Goal: Transaction & Acquisition: Purchase product/service

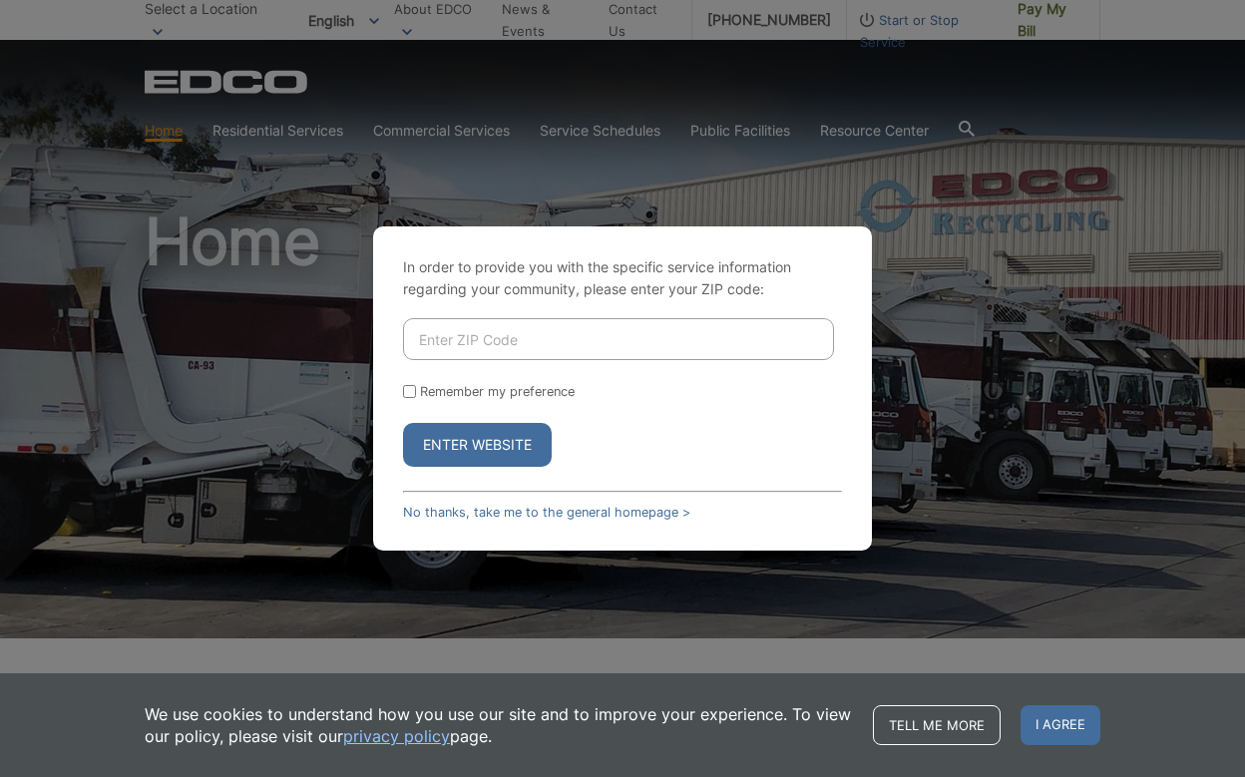
click at [495, 343] on input "Enter ZIP Code" at bounding box center [618, 339] width 431 height 42
type input "92021"
click at [461, 431] on button "Enter Website" at bounding box center [477, 445] width 149 height 44
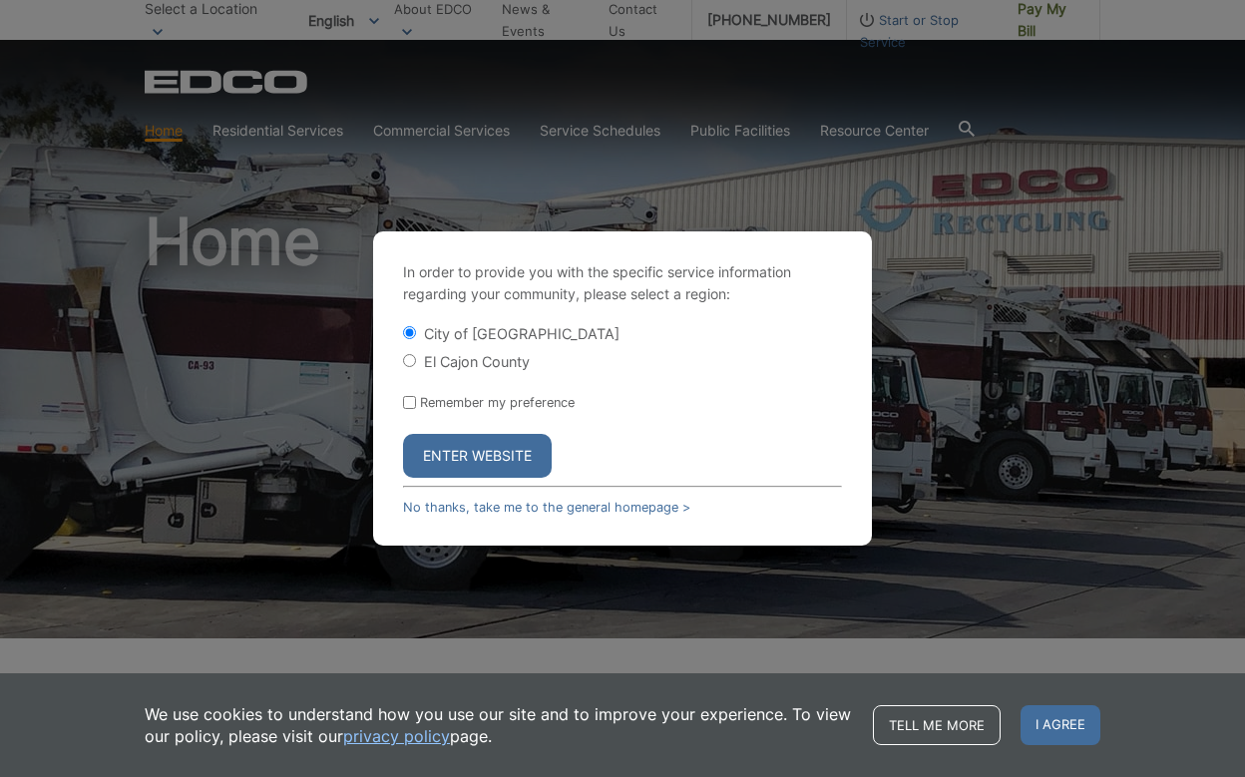
click at [406, 358] on input "El Cajon County" at bounding box center [409, 360] width 13 height 13
radio input "true"
click at [475, 452] on button "Enter Website" at bounding box center [477, 456] width 149 height 44
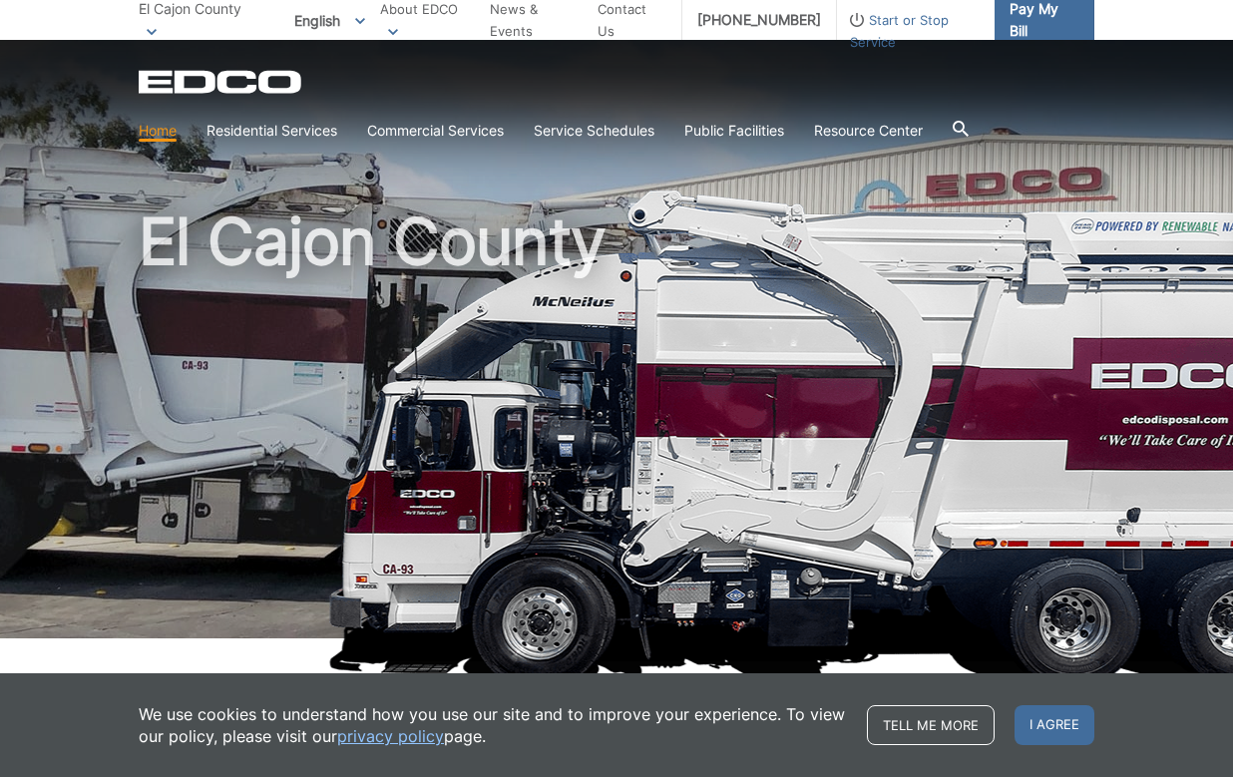
click at [1055, 25] on span "Pay My Bill" at bounding box center [1044, 20] width 69 height 44
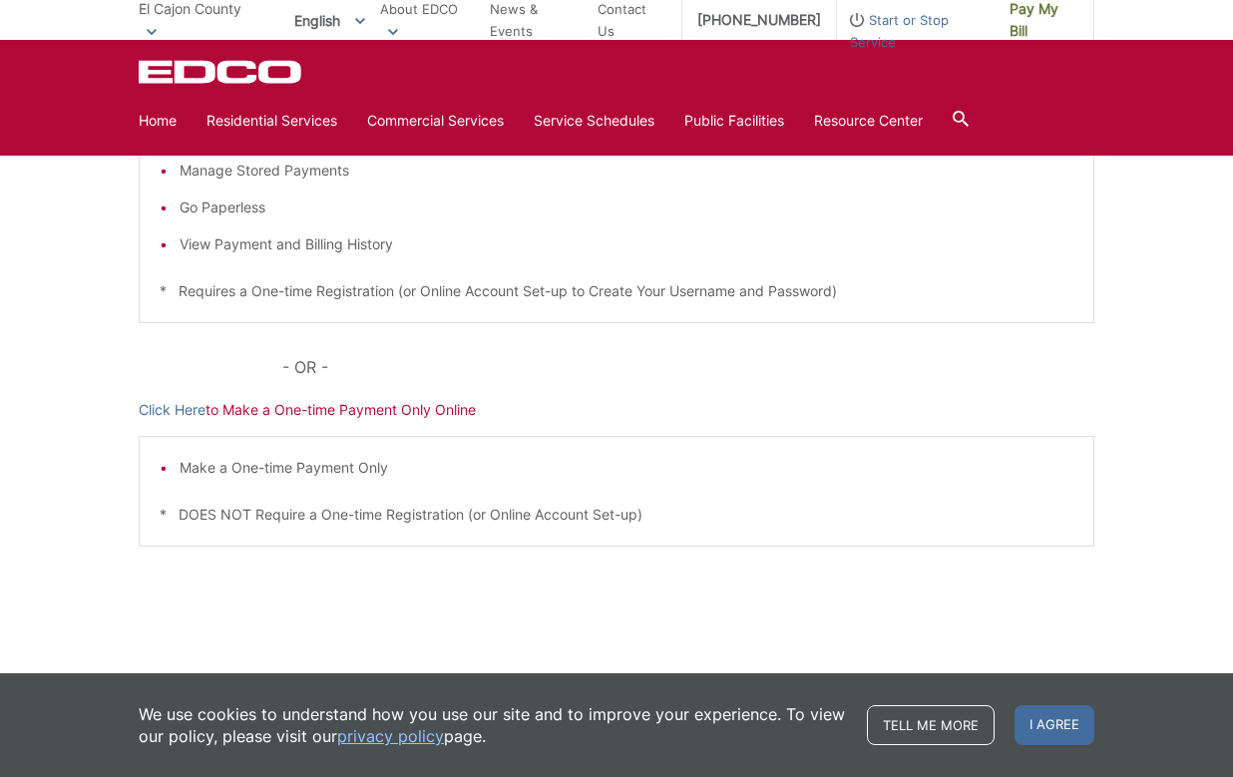
scroll to position [158, 0]
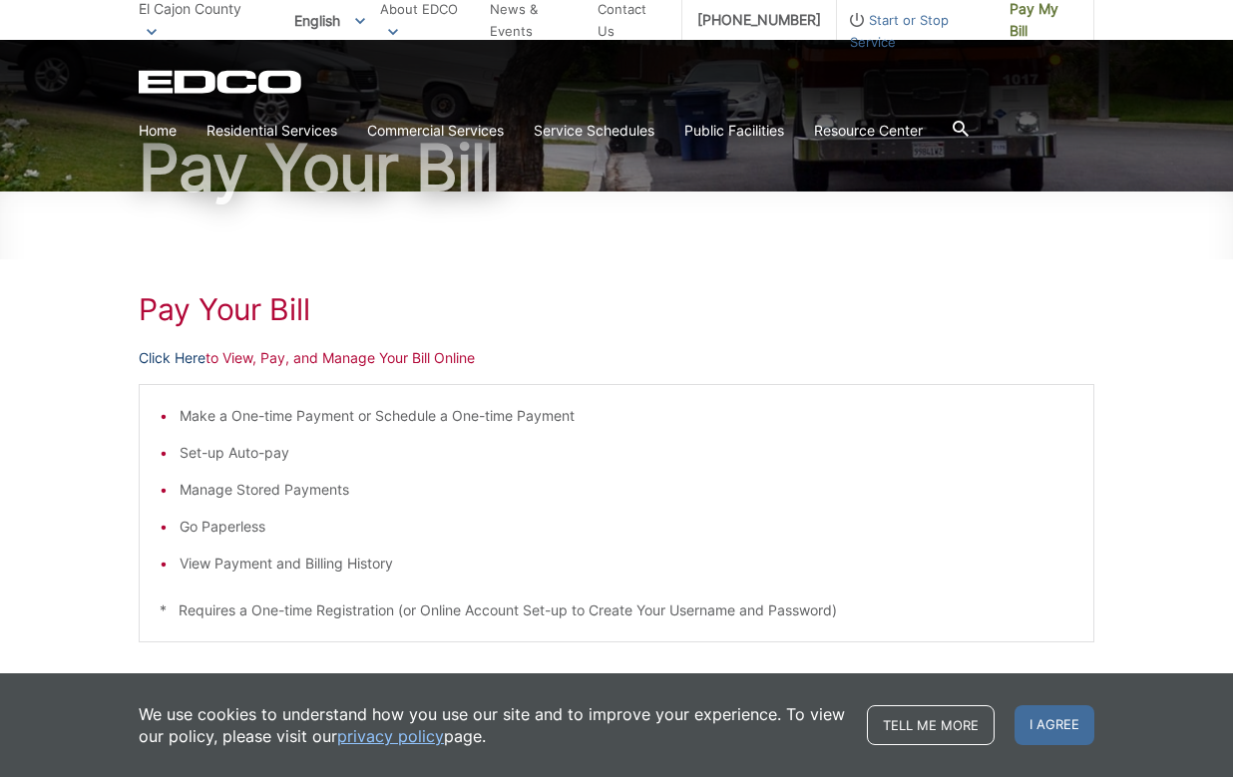
click at [171, 355] on link "Click Here" at bounding box center [172, 358] width 67 height 22
